Goal: Task Accomplishment & Management: Manage account settings

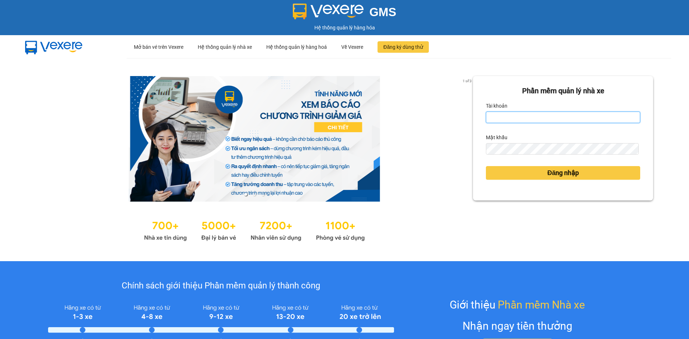
drag, startPoint x: 514, startPoint y: 119, endPoint x: 514, endPoint y: 123, distance: 4.0
click at [514, 119] on input "Tài khoản" at bounding box center [563, 117] width 154 height 11
type input "kimngan.namhailimo"
click at [525, 142] on div "Mật khẩu" at bounding box center [563, 137] width 154 height 11
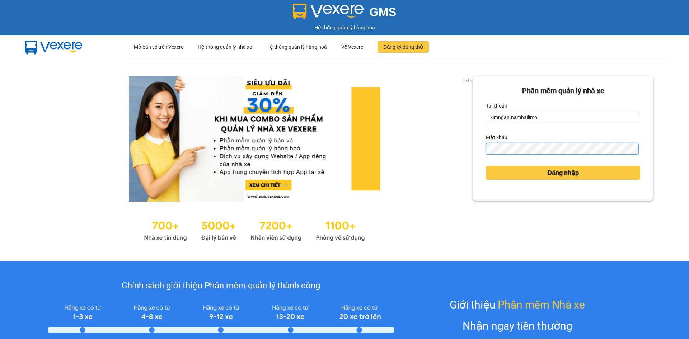
click at [486, 166] on button "Đăng nhập" at bounding box center [563, 173] width 154 height 14
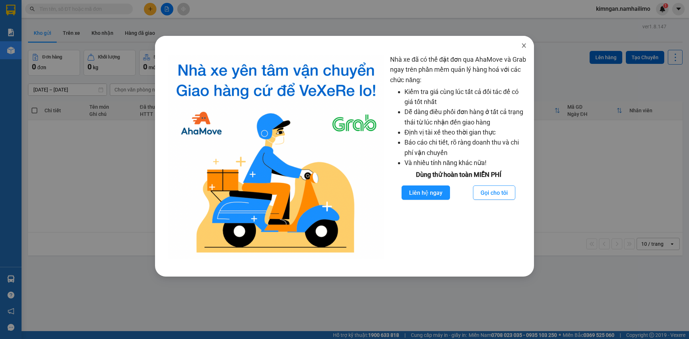
click at [526, 45] on icon "close" at bounding box center [524, 46] width 6 height 6
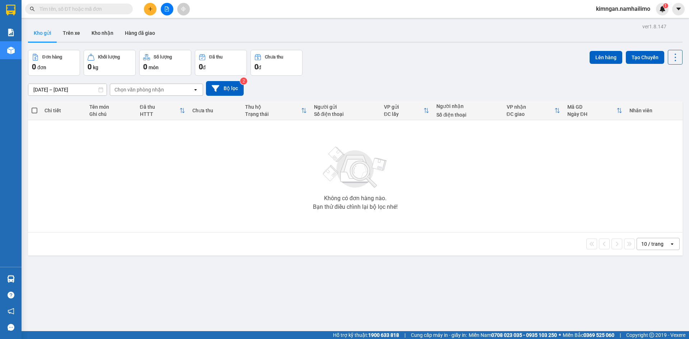
click at [104, 9] on input "text" at bounding box center [81, 9] width 85 height 8
paste input "VPSG1310250035"
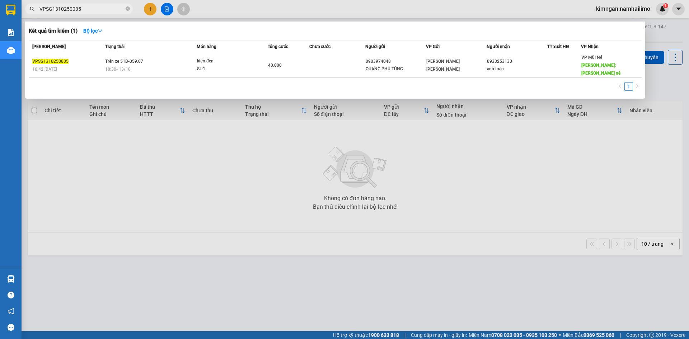
type input "VPSG1310250035"
click at [390, 121] on div at bounding box center [344, 169] width 689 height 339
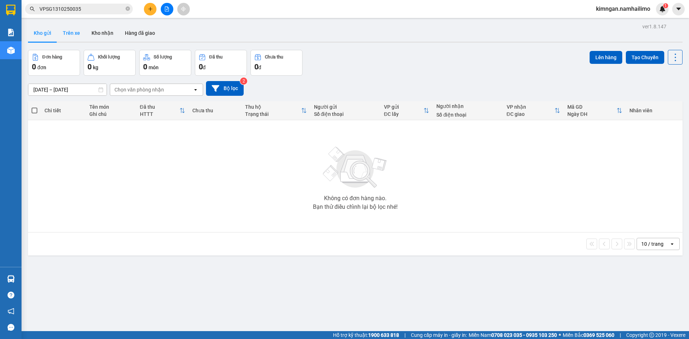
drag, startPoint x: 80, startPoint y: 32, endPoint x: 84, endPoint y: 36, distance: 5.1
click at [81, 32] on button "Trên xe" at bounding box center [71, 32] width 29 height 17
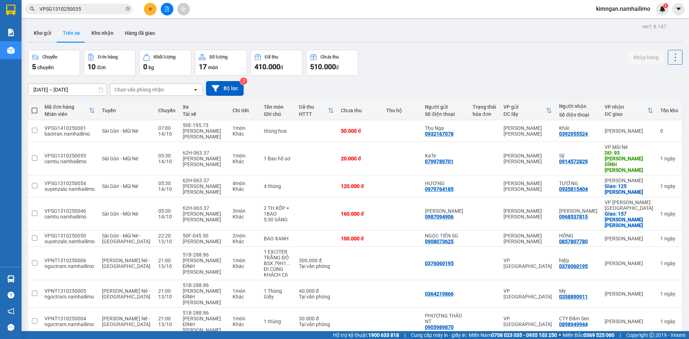
click at [129, 84] on div "Chọn văn phòng nhận" at bounding box center [151, 89] width 83 height 11
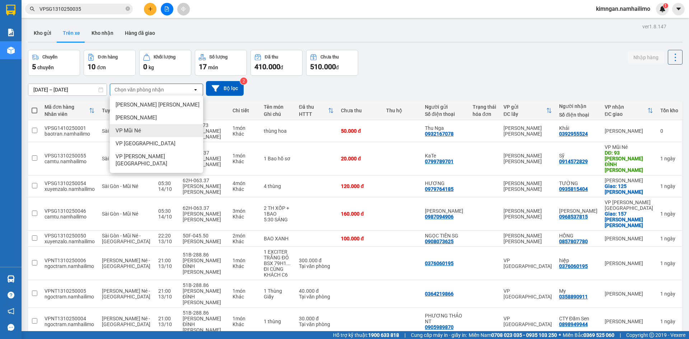
click at [148, 134] on div "VP Mũi Né" at bounding box center [156, 130] width 93 height 13
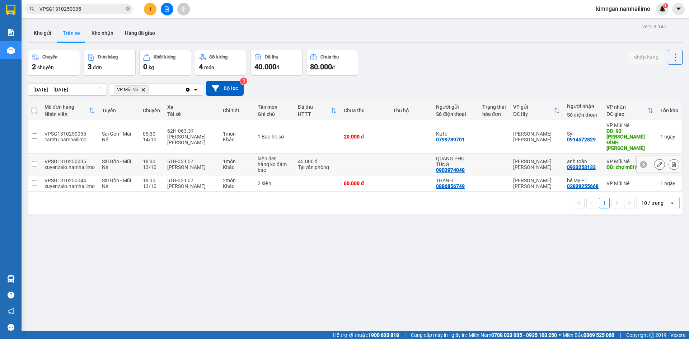
click at [219, 154] on td "1 món Khác" at bounding box center [236, 165] width 35 height 22
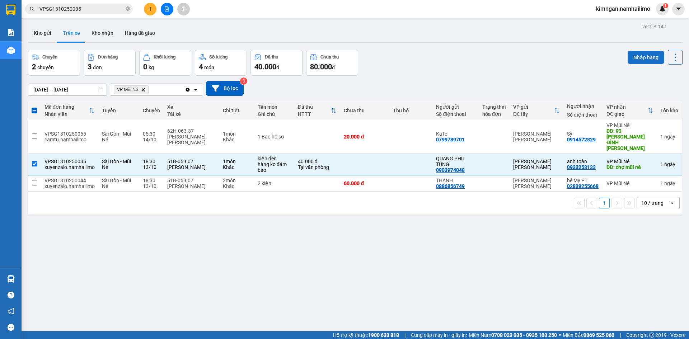
click at [643, 60] on button "Nhập hàng" at bounding box center [646, 57] width 37 height 13
checkbox input "false"
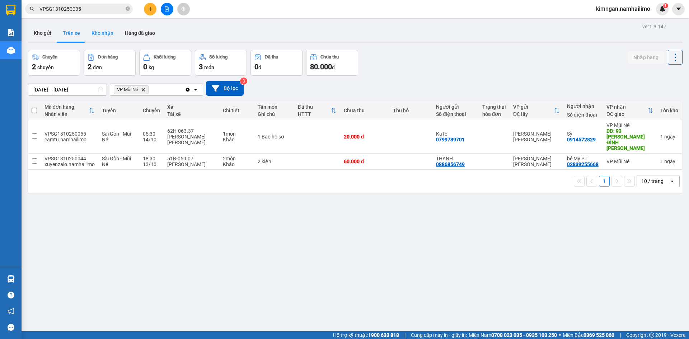
click at [101, 36] on button "Kho nhận" at bounding box center [102, 32] width 33 height 17
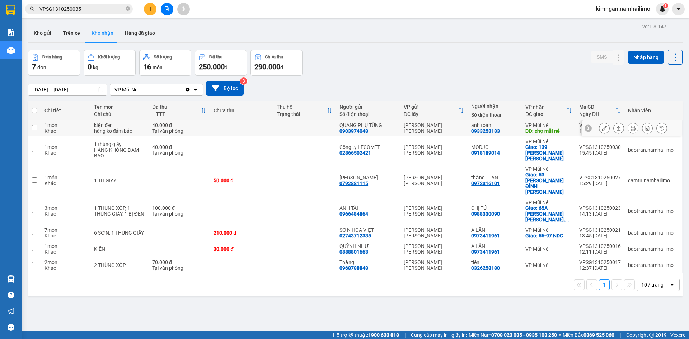
click at [603, 129] on button at bounding box center [604, 128] width 10 height 13
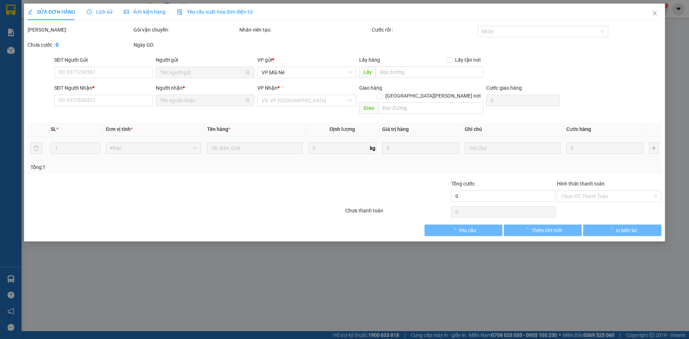
type input "0903974048"
type input "QUANG PHỤ TÙNG"
type input "0933253133"
type input "anh toàn"
type input "chợ mũi né"
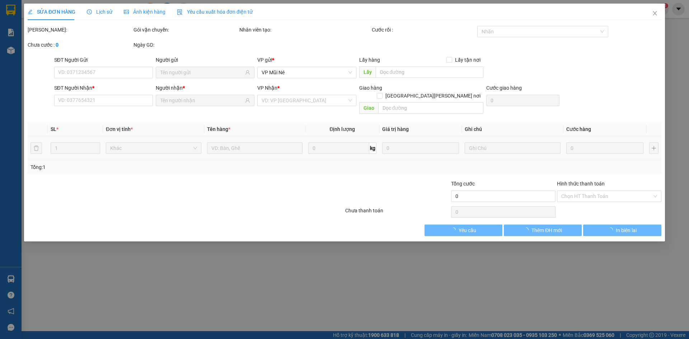
type input "40.000"
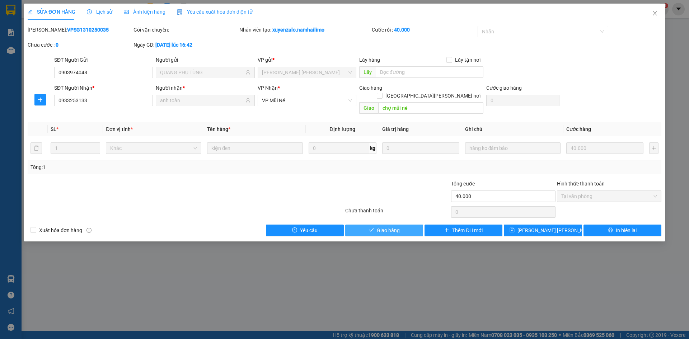
click at [399, 227] on span "Giao hàng" at bounding box center [388, 231] width 23 height 8
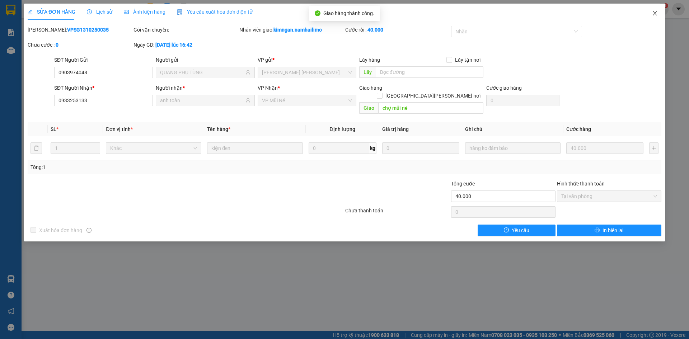
click at [654, 12] on icon "close" at bounding box center [655, 13] width 6 height 6
